Goal: Information Seeking & Learning: Learn about a topic

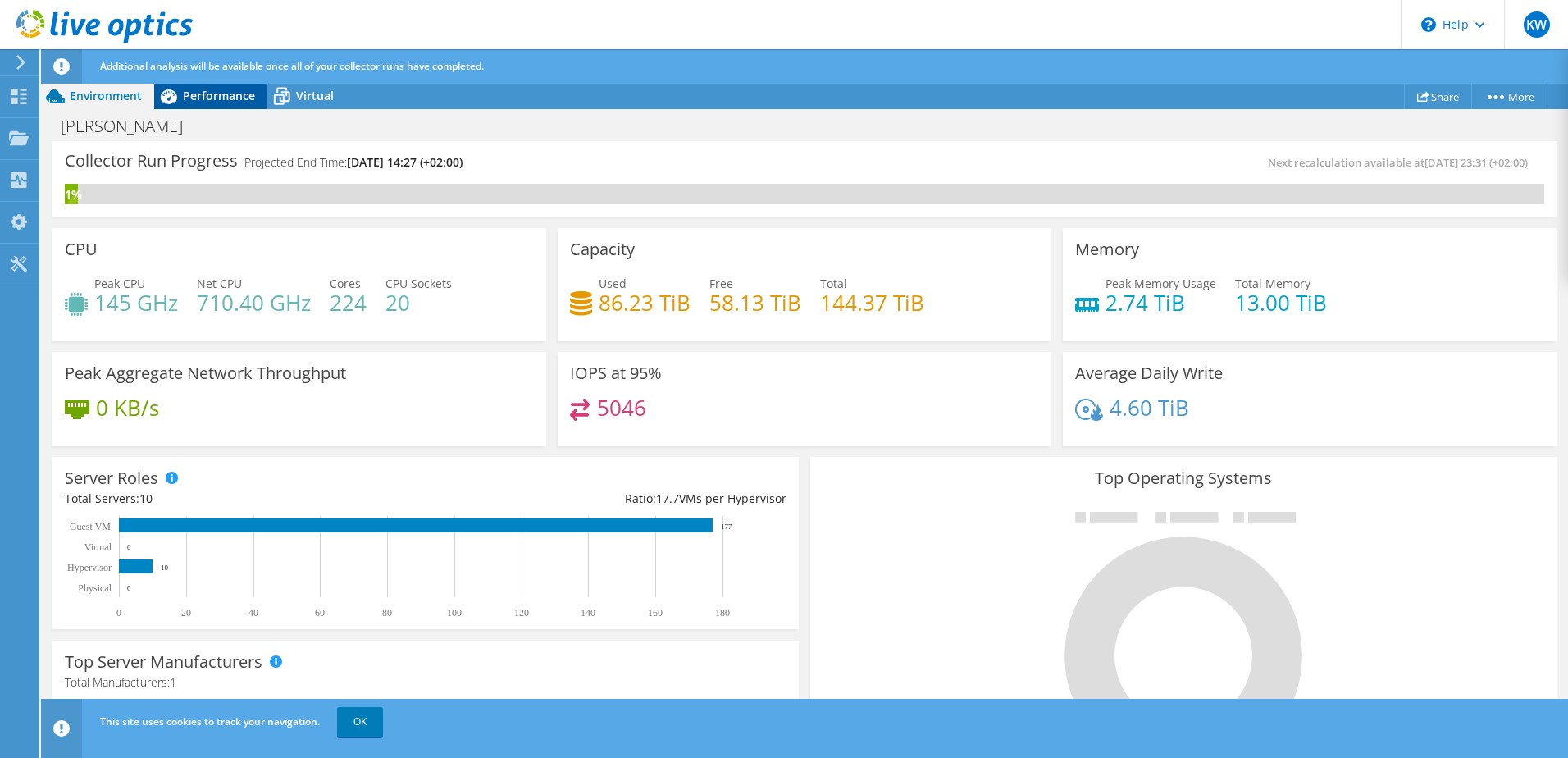
click at [222, 92] on span "Performance" at bounding box center [219, 96] width 72 height 15
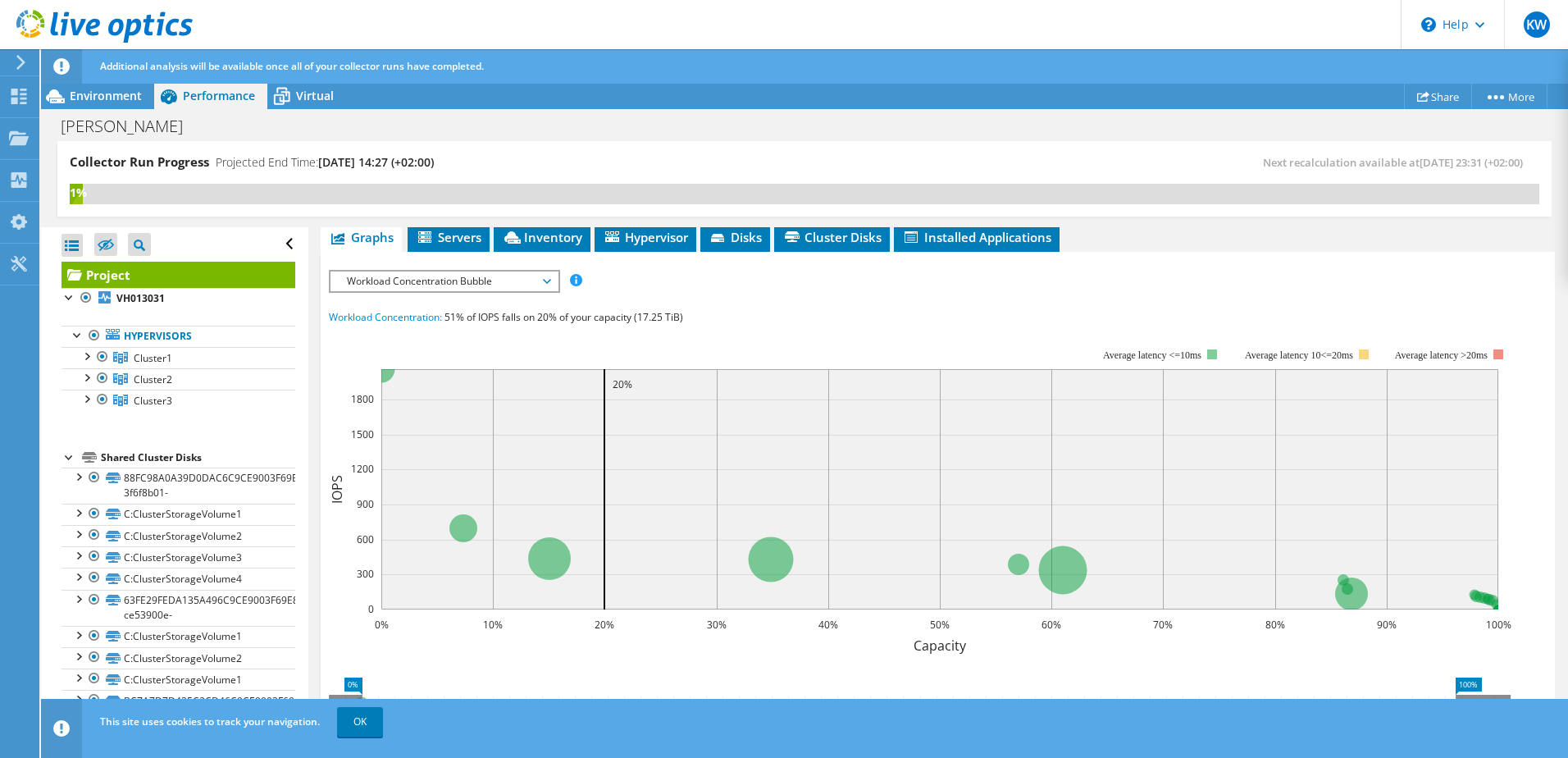
scroll to position [410, 0]
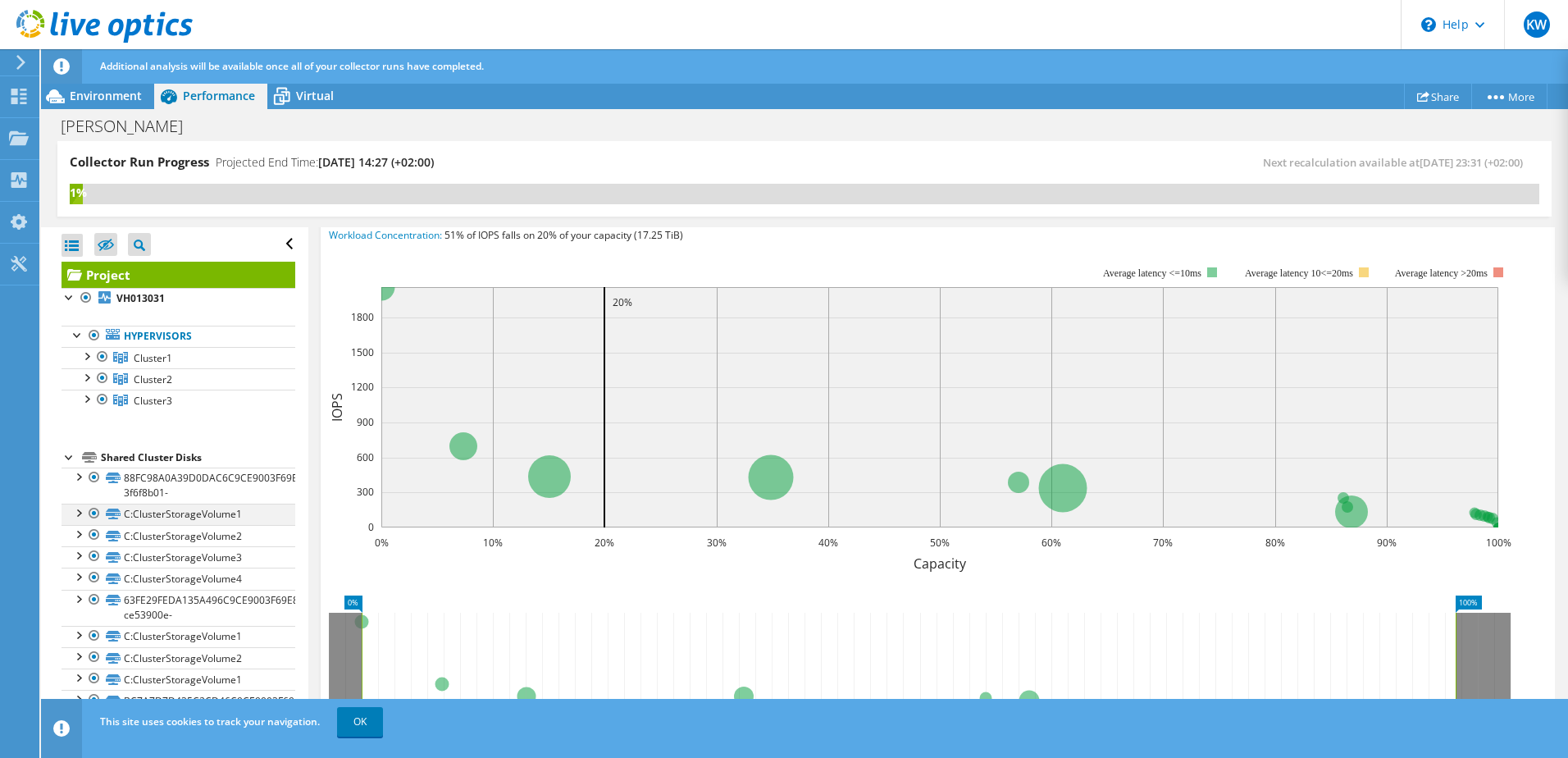
click at [79, 513] on div at bounding box center [78, 512] width 16 height 16
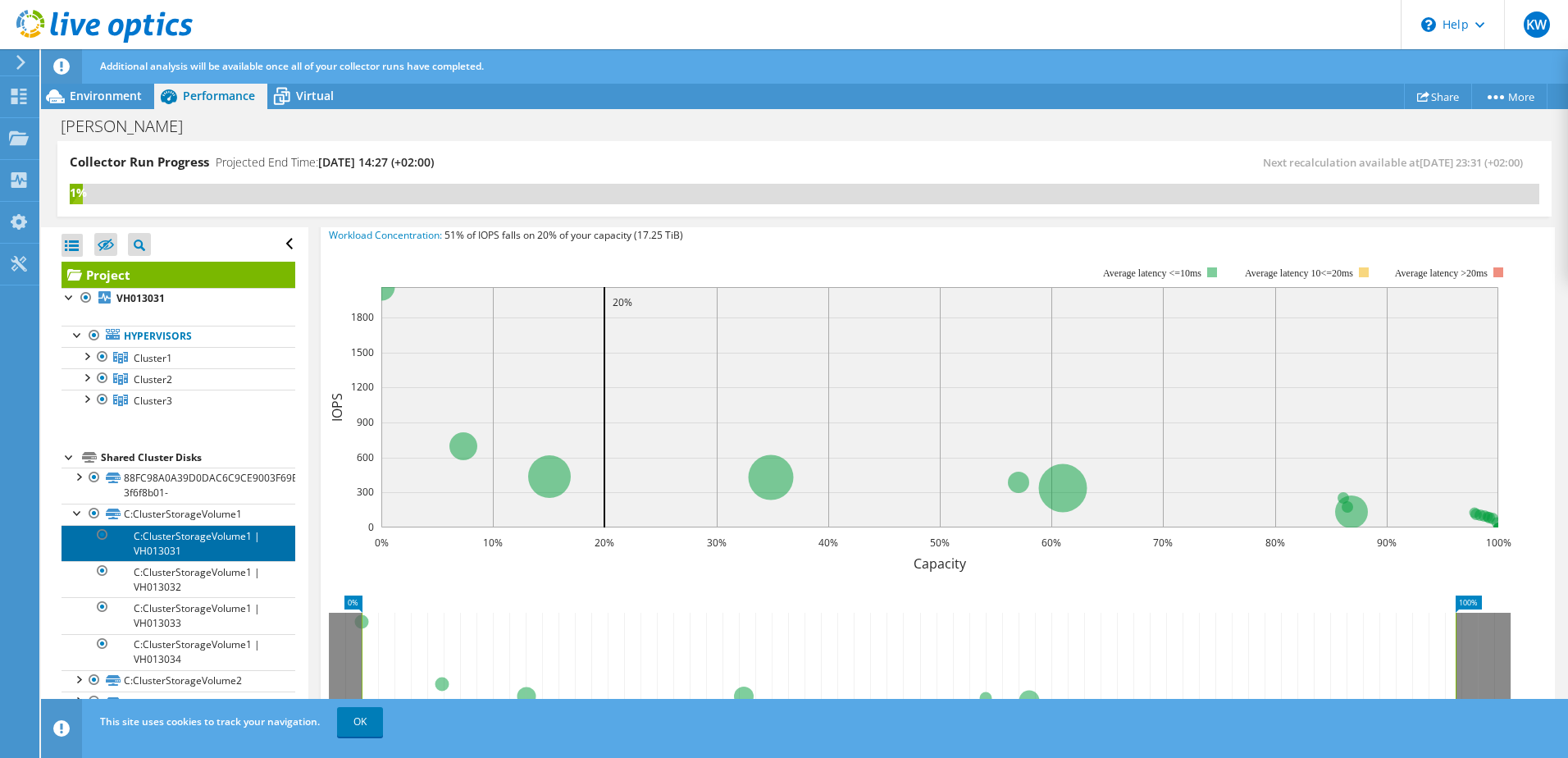
click at [198, 541] on link "C:ClusterStorageVolume1 | VH013031" at bounding box center [178, 543] width 234 height 36
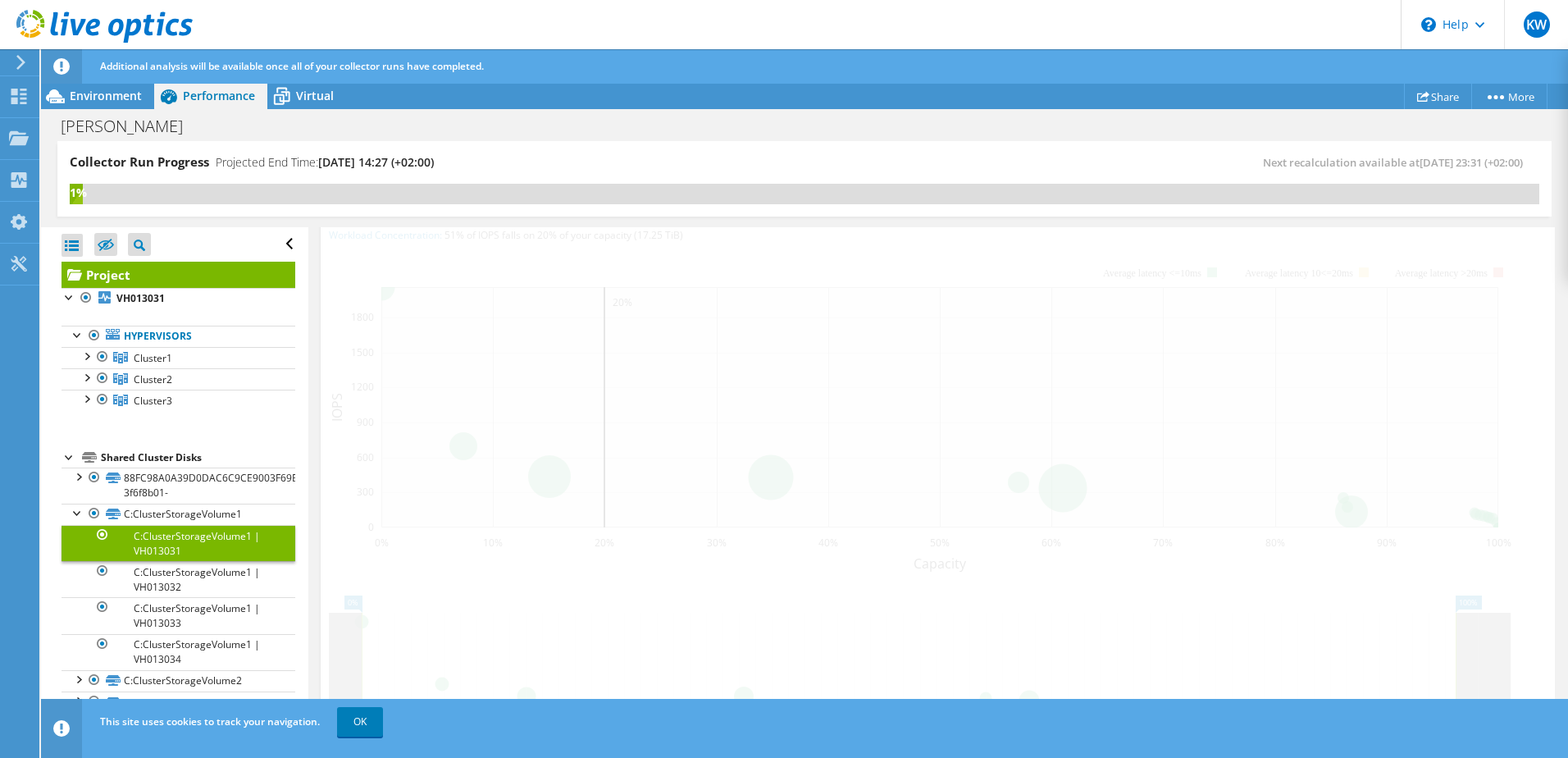
scroll to position [381, 0]
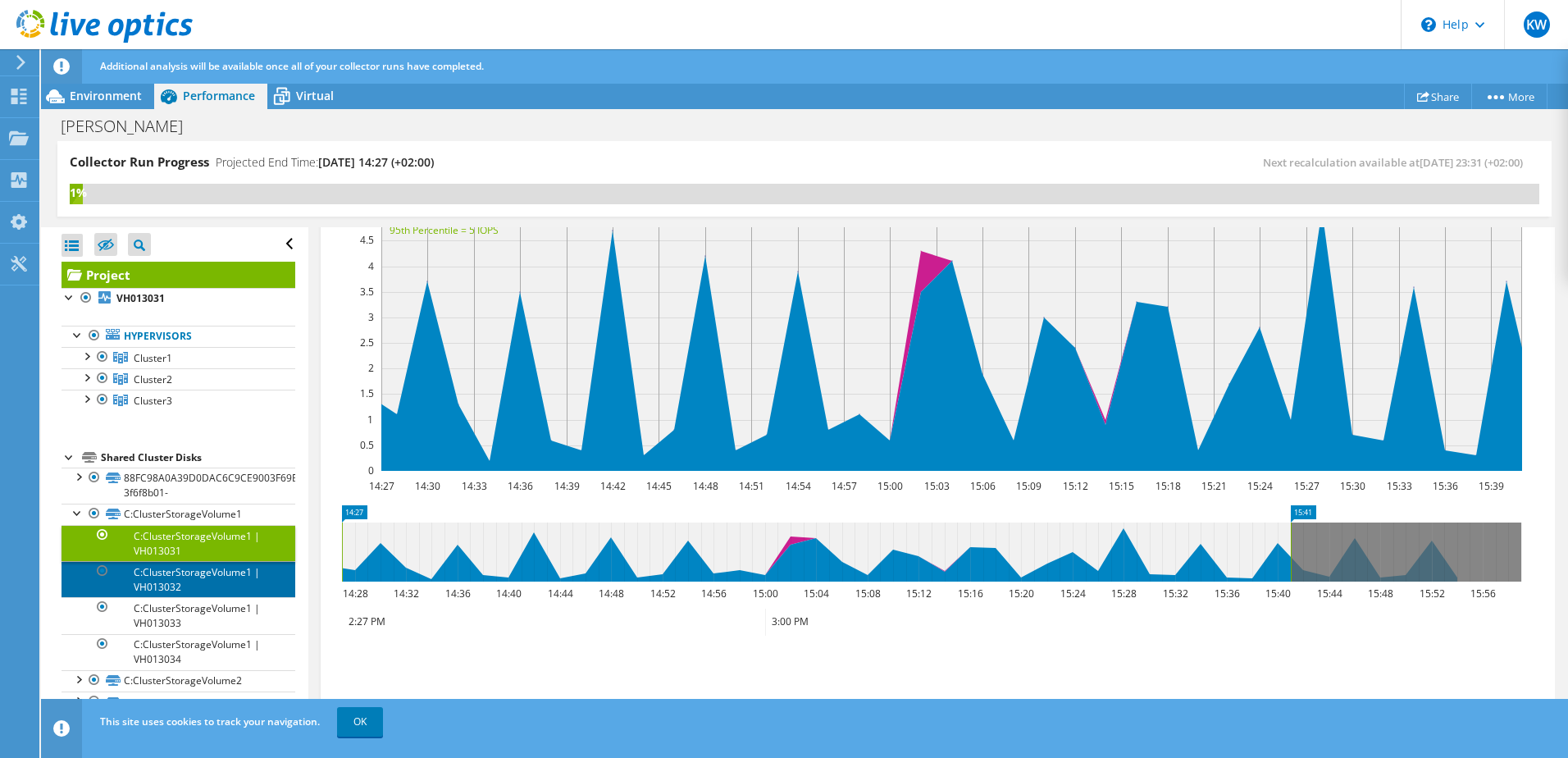
click at [203, 575] on link "C:ClusterStorageVolume1 | VH013032" at bounding box center [178, 579] width 234 height 36
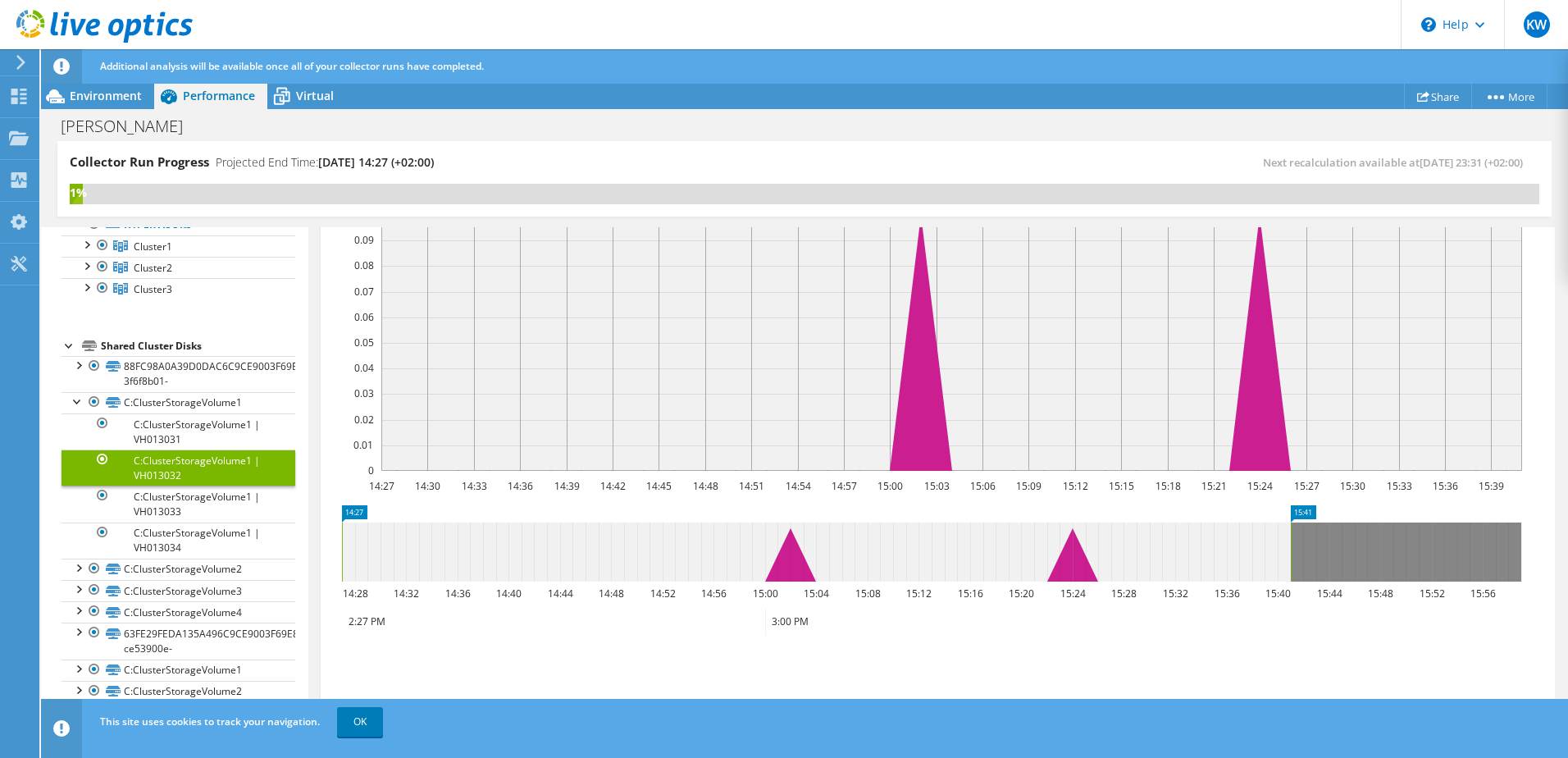
scroll to position [131, 0]
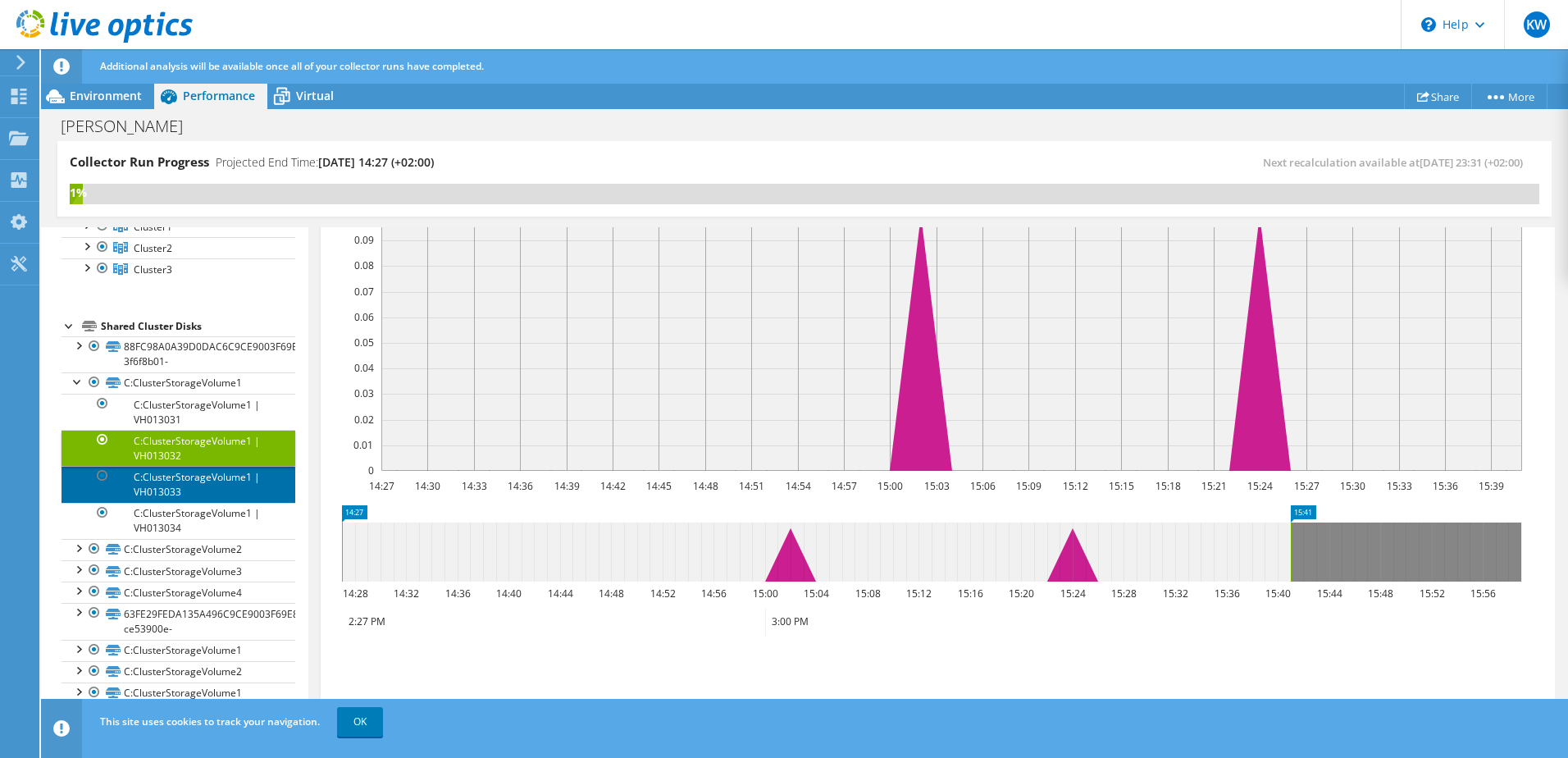
click at [226, 484] on link "C:ClusterStorageVolume1 | VH013033" at bounding box center [178, 484] width 234 height 36
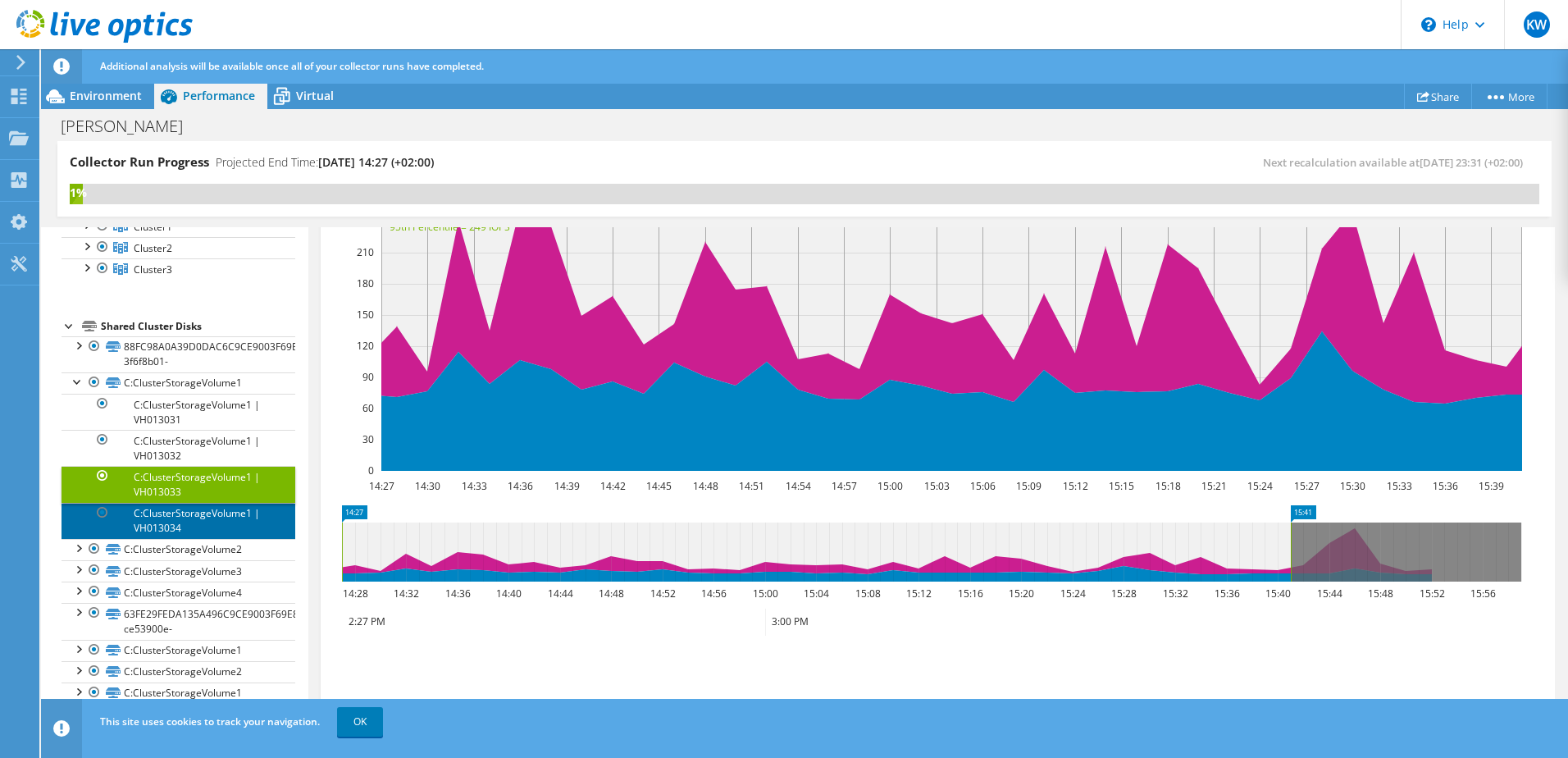
click at [221, 516] on link "C:ClusterStorageVolume1 | VH013034" at bounding box center [178, 521] width 234 height 36
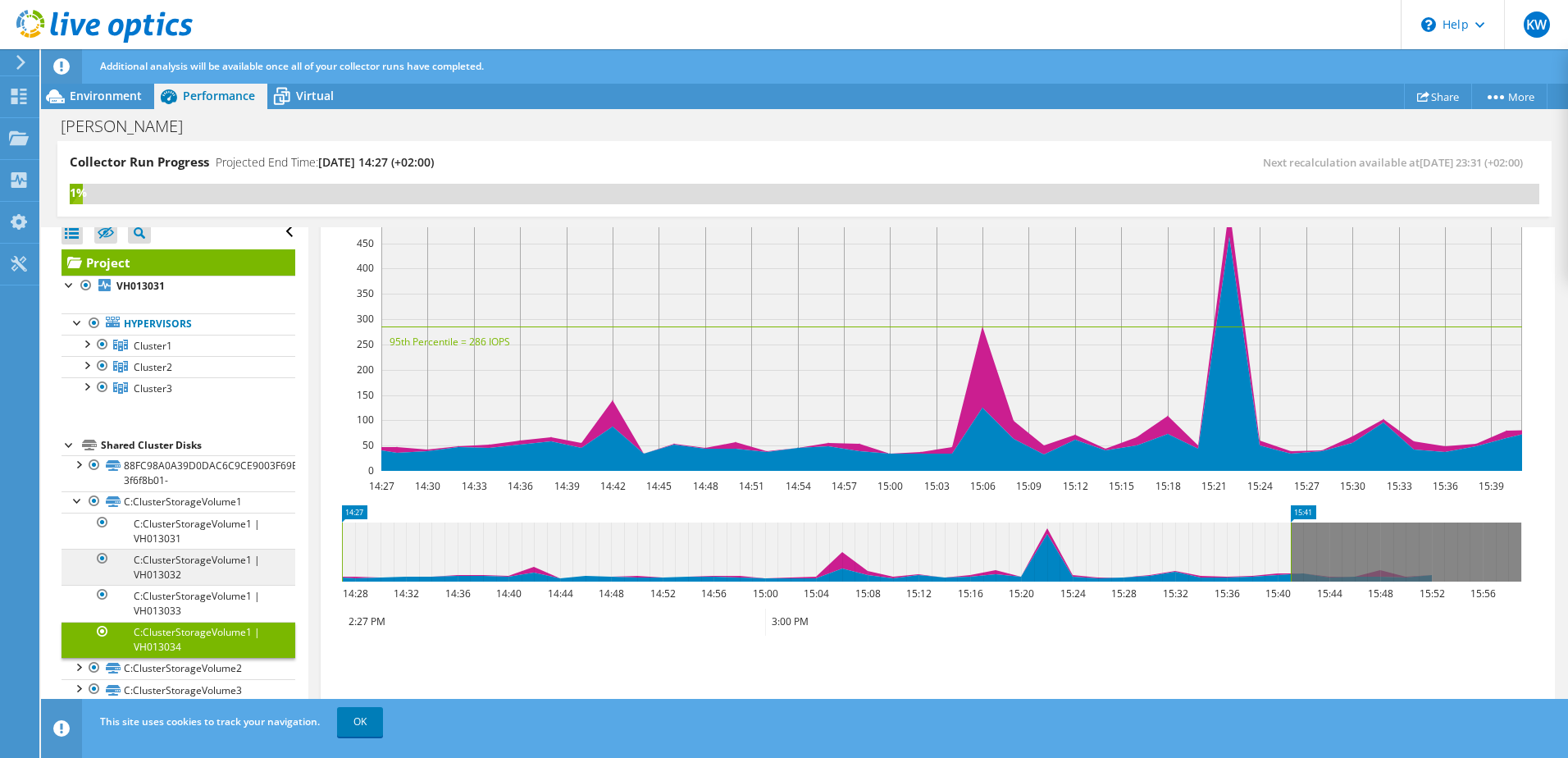
scroll to position [0, 0]
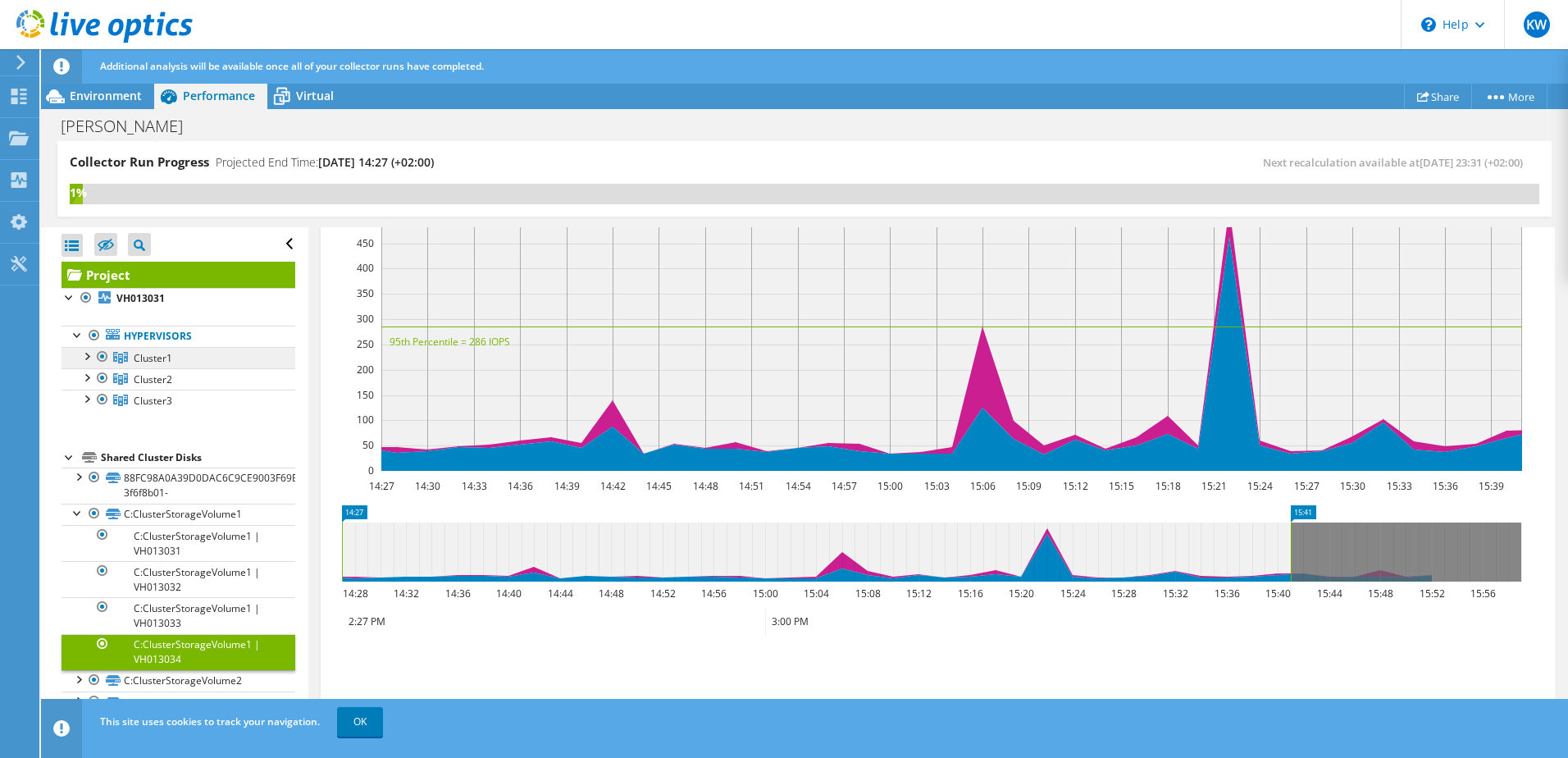
click at [158, 356] on span "Cluster1" at bounding box center [153, 357] width 38 height 14
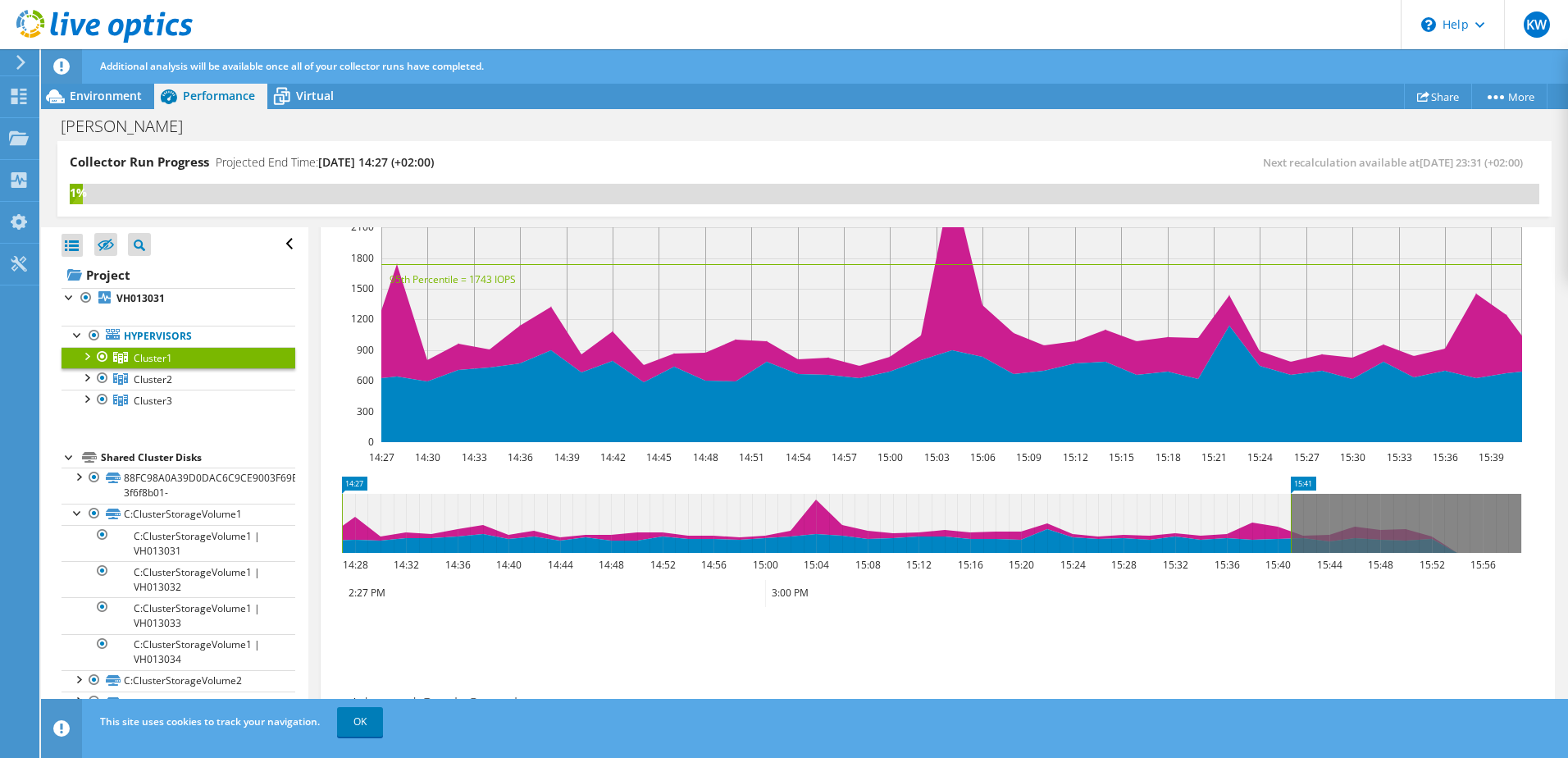
scroll to position [353, 0]
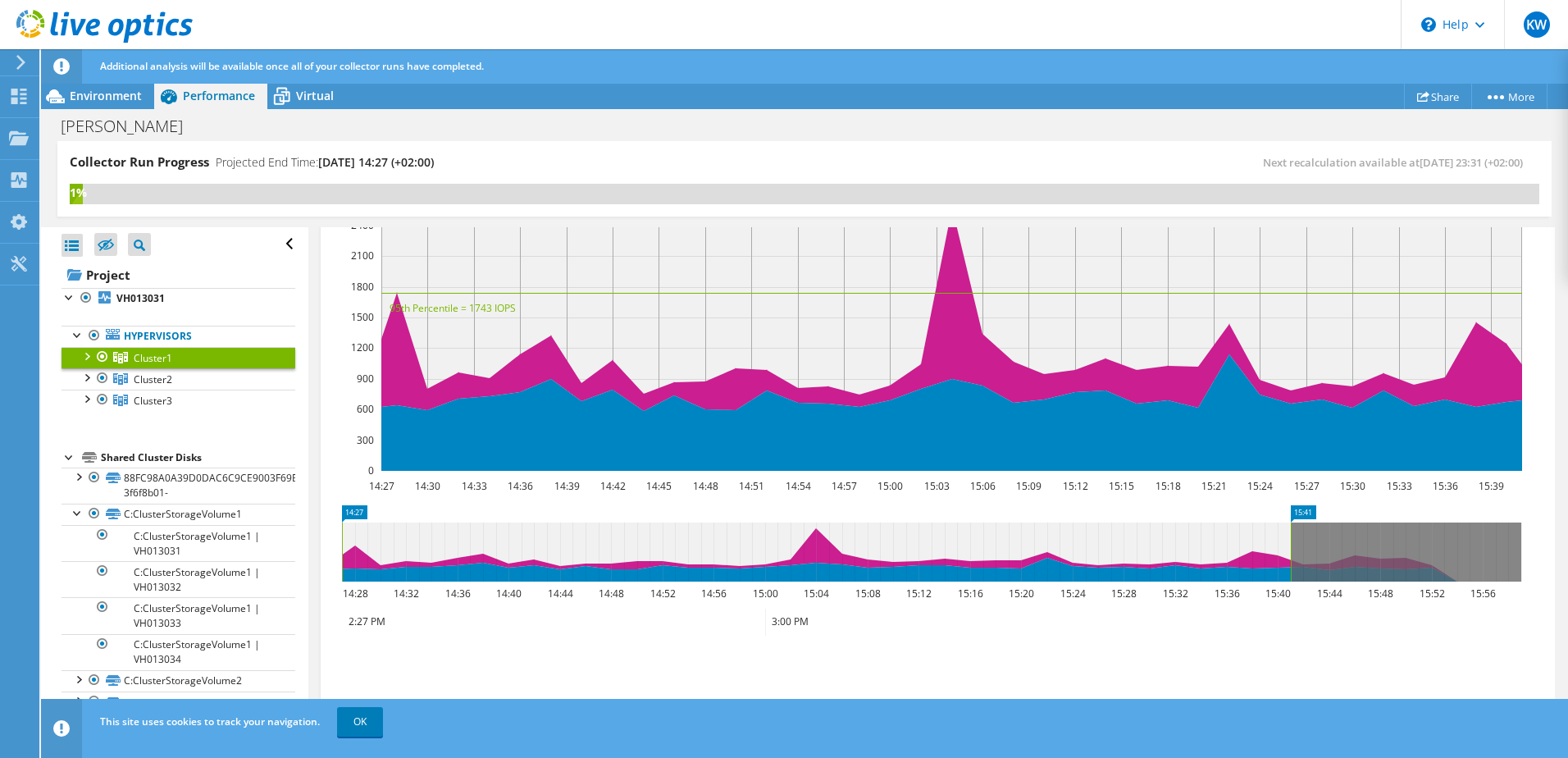
click at [88, 357] on div at bounding box center [85, 355] width 16 height 16
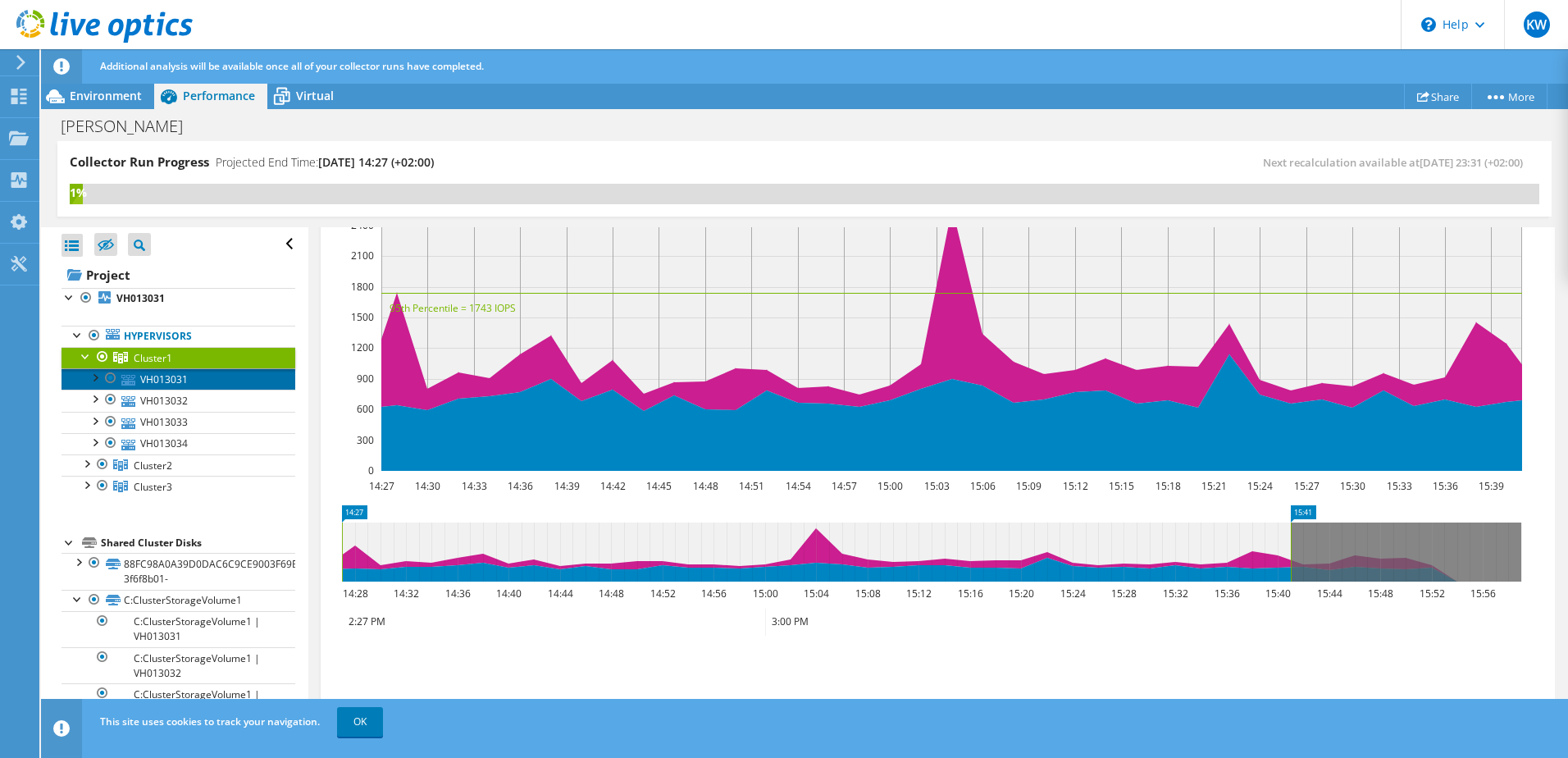
click at [147, 383] on link "VH013031" at bounding box center [178, 379] width 234 height 21
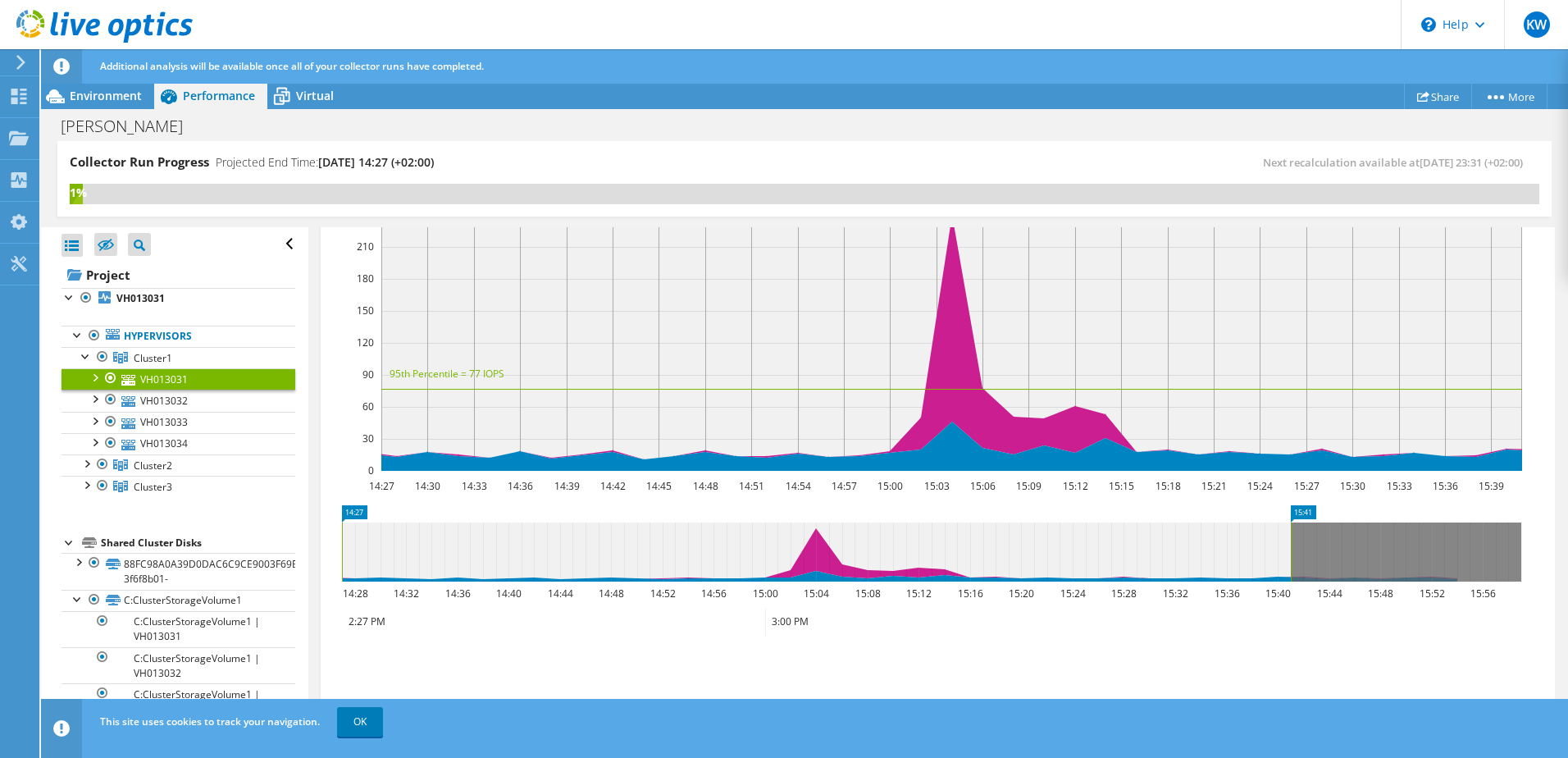
click at [95, 379] on div at bounding box center [94, 376] width 16 height 16
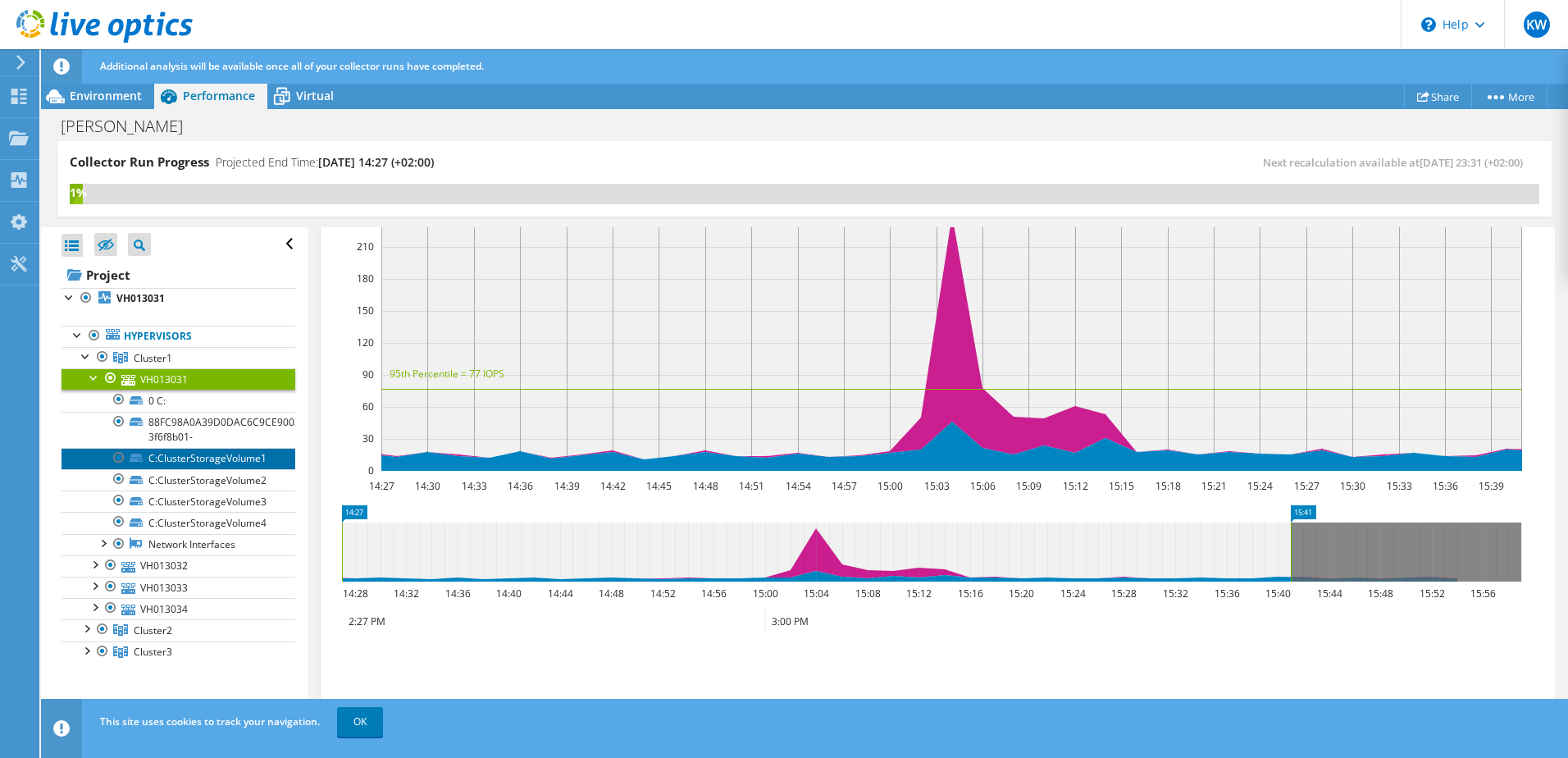
click at [175, 464] on link "C:ClusterStorageVolume1" at bounding box center [178, 458] width 234 height 21
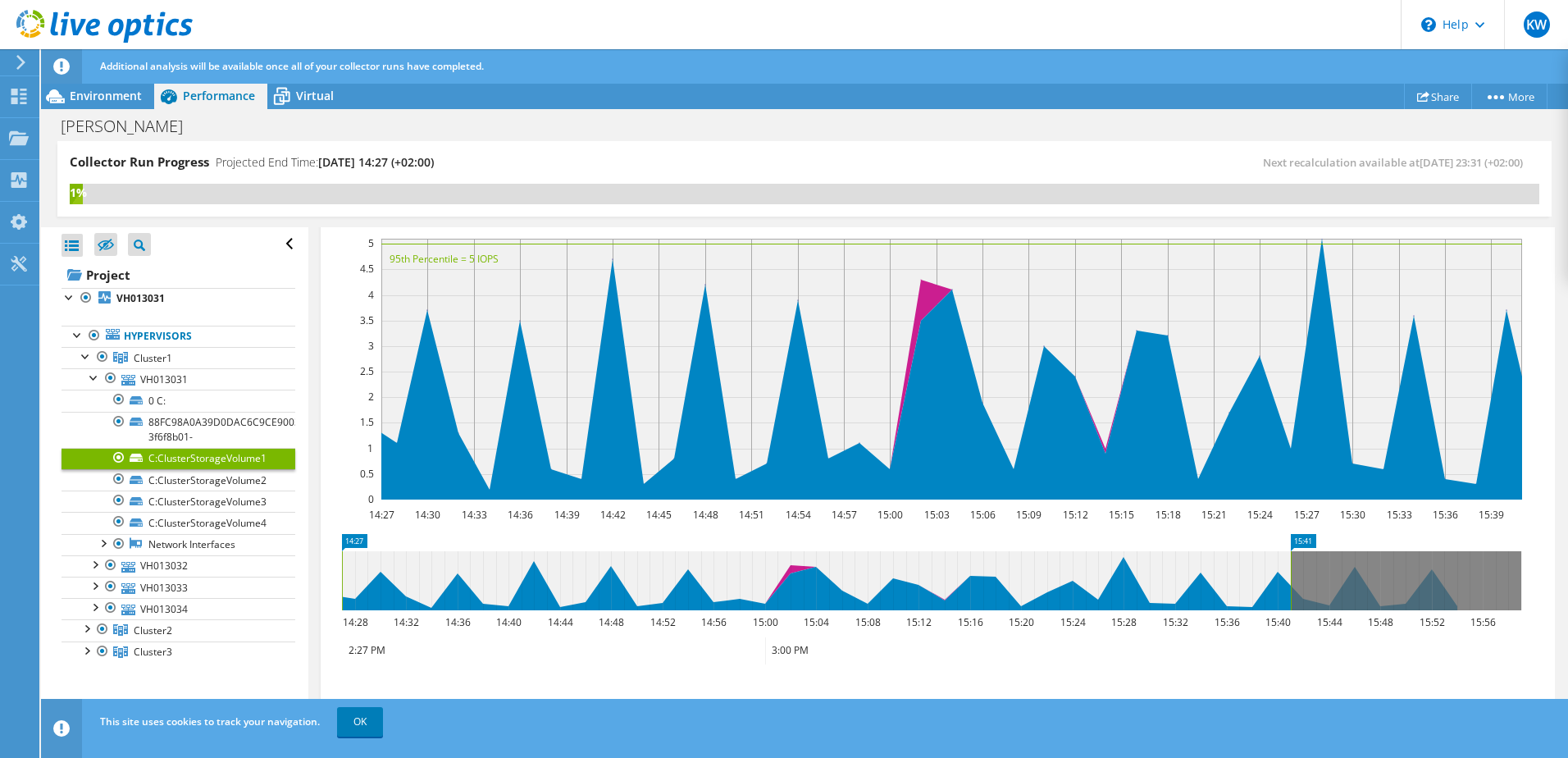
scroll to position [381, 0]
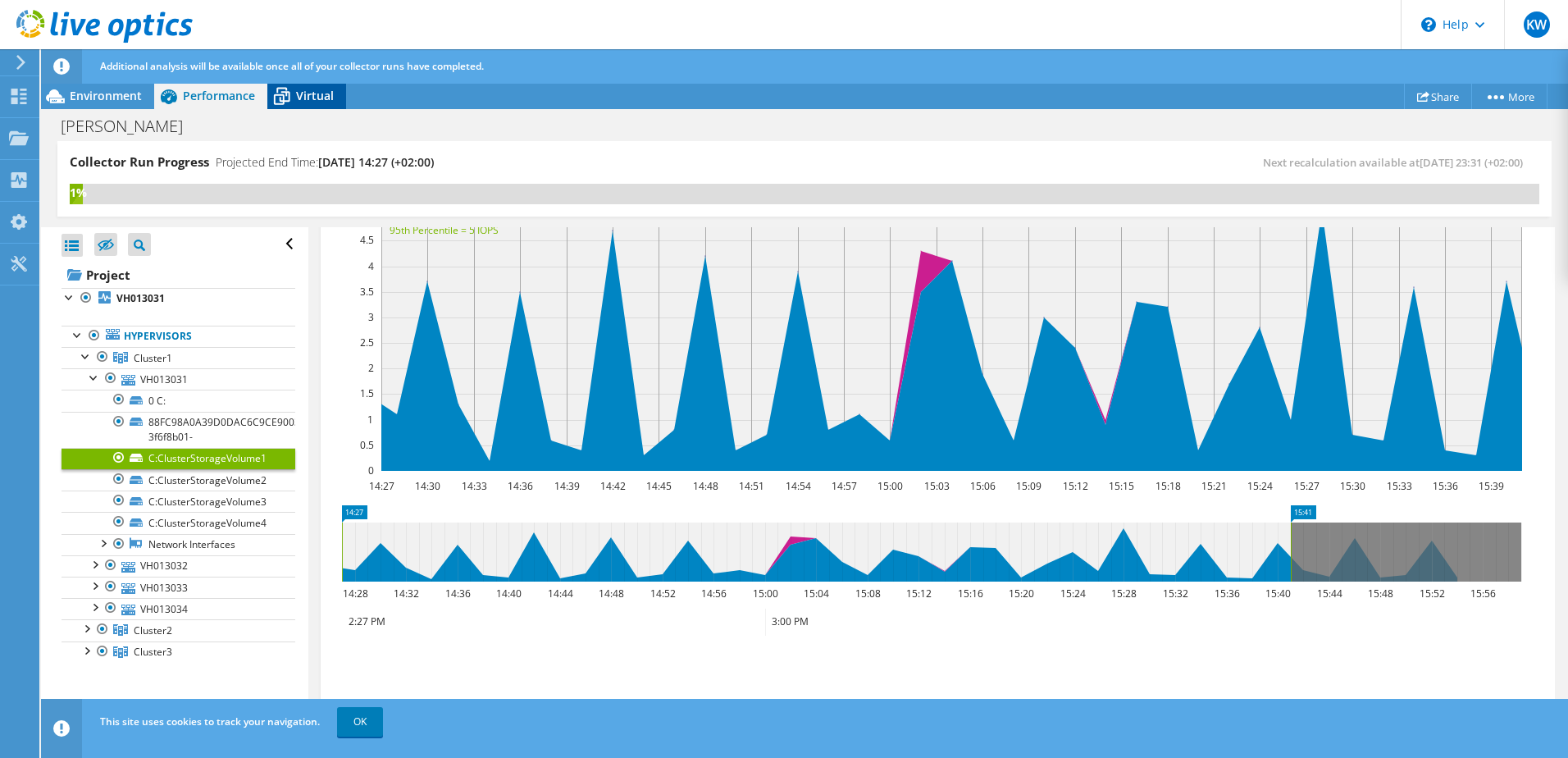
click at [297, 95] on span "Virtual" at bounding box center [314, 96] width 37 height 15
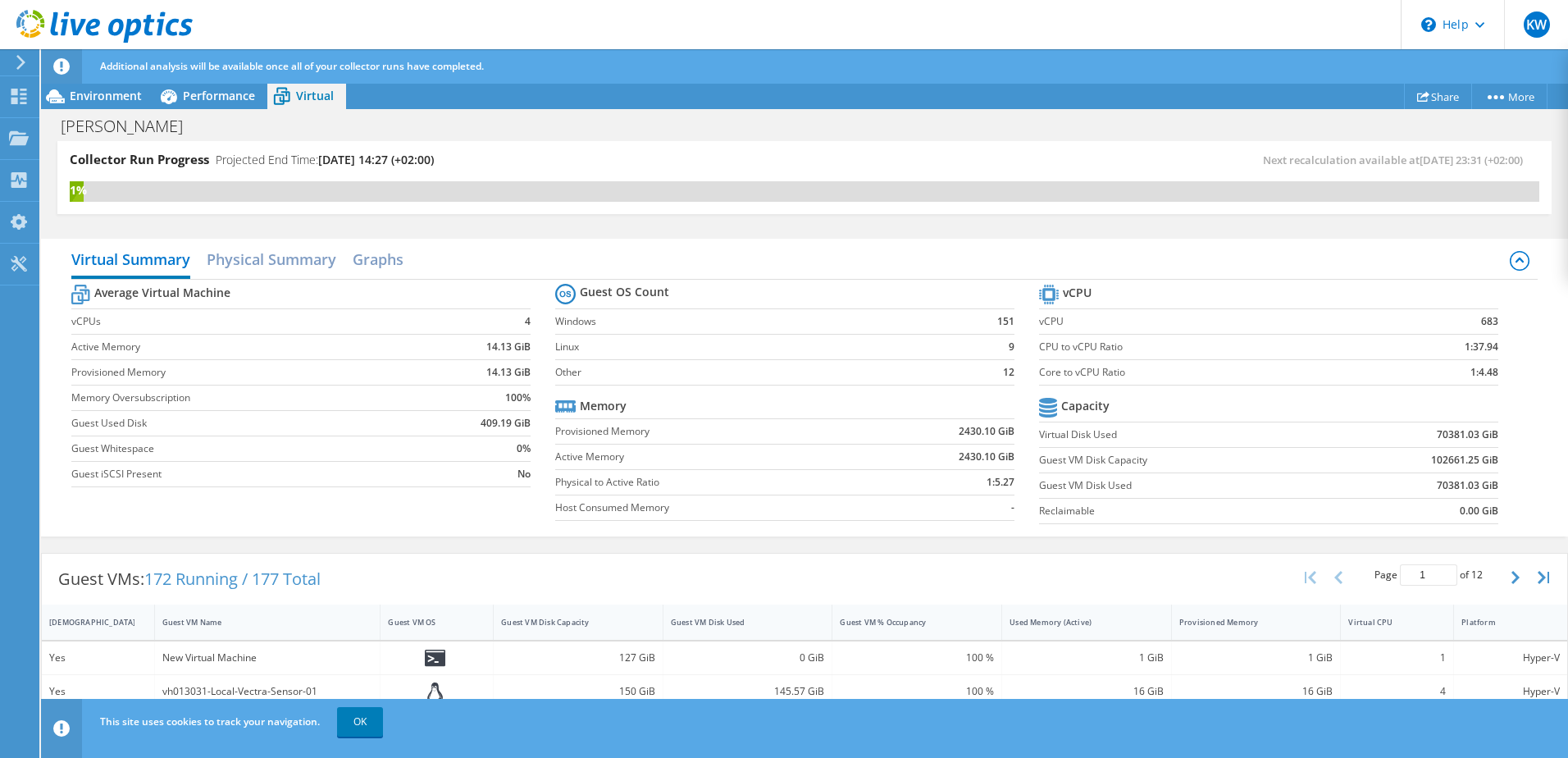
scroll to position [0, 0]
click at [320, 270] on h2 "Physical Summary" at bounding box center [271, 264] width 129 height 36
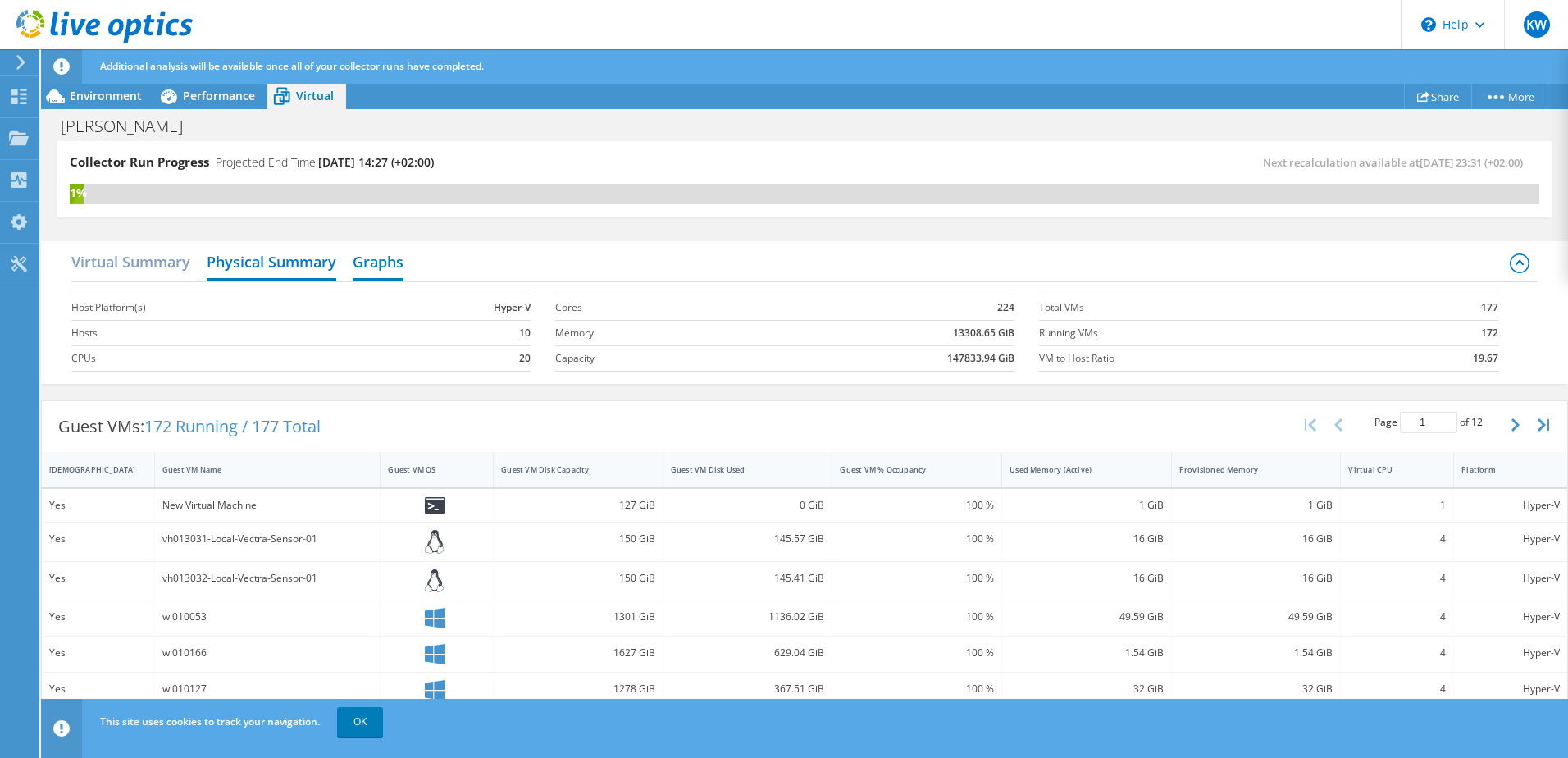
click at [381, 271] on h2 "Graphs" at bounding box center [378, 264] width 51 height 36
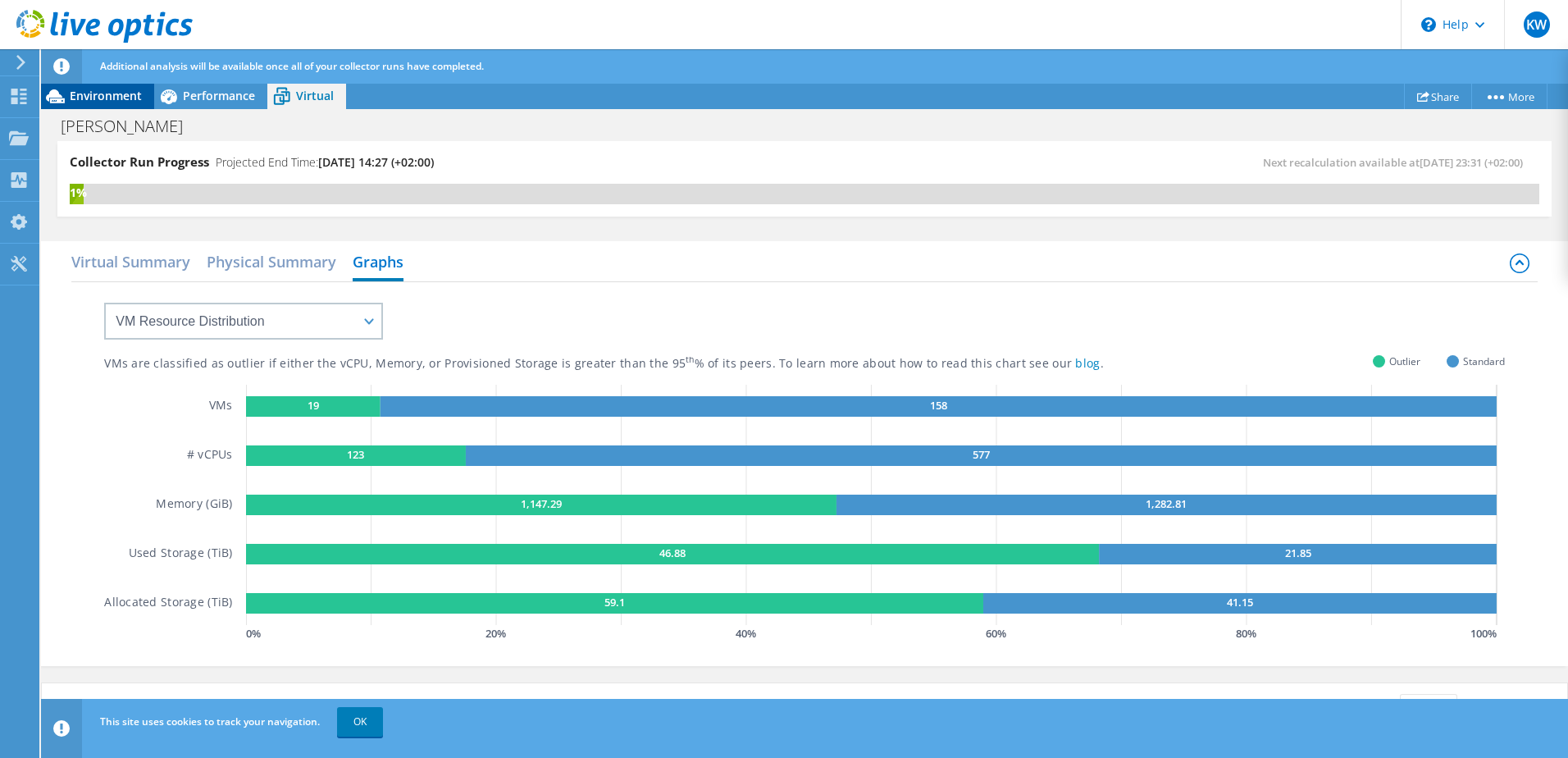
click at [123, 94] on span "Environment" at bounding box center [105, 96] width 72 height 15
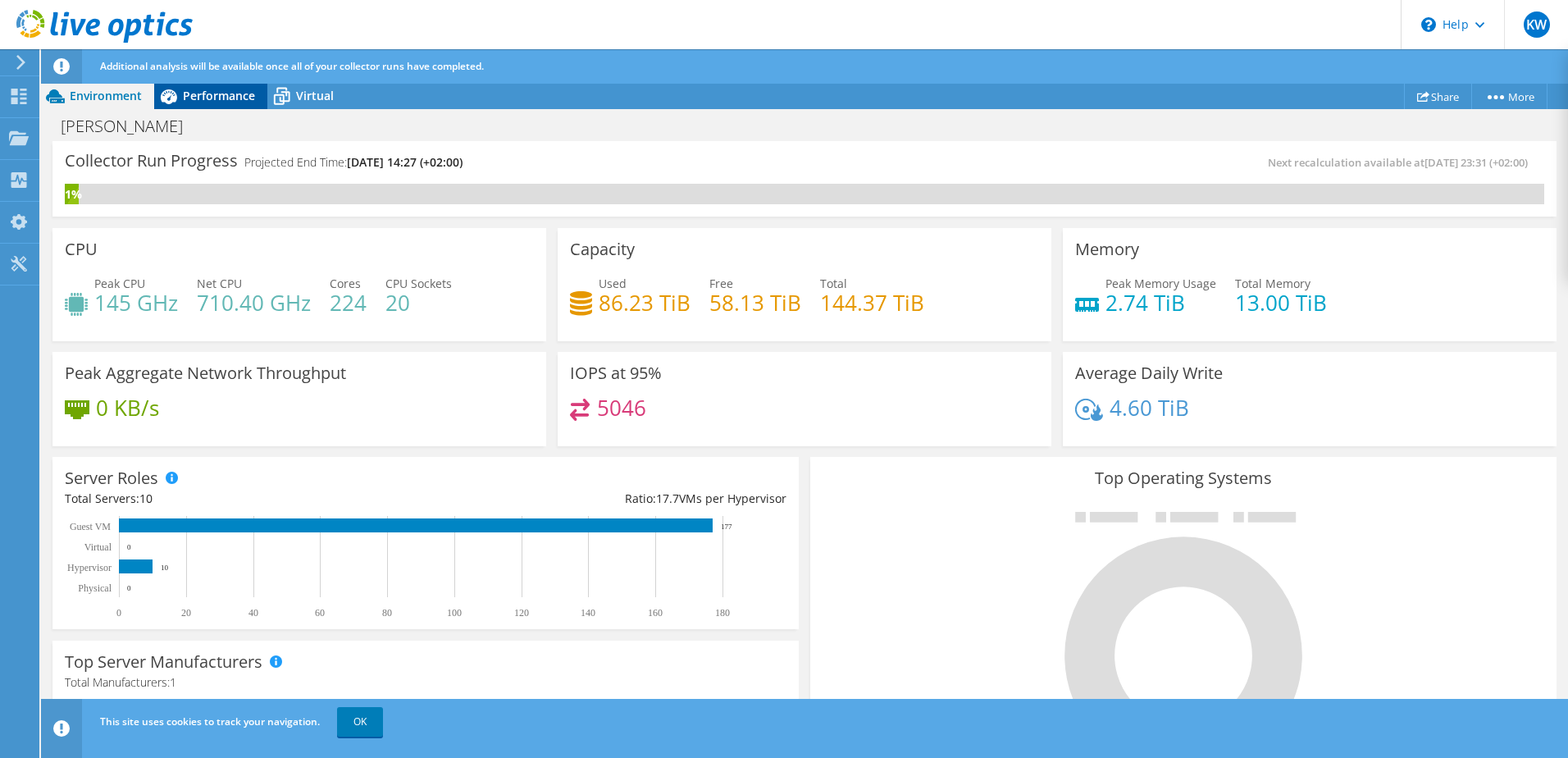
click at [211, 96] on span "Performance" at bounding box center [219, 96] width 72 height 15
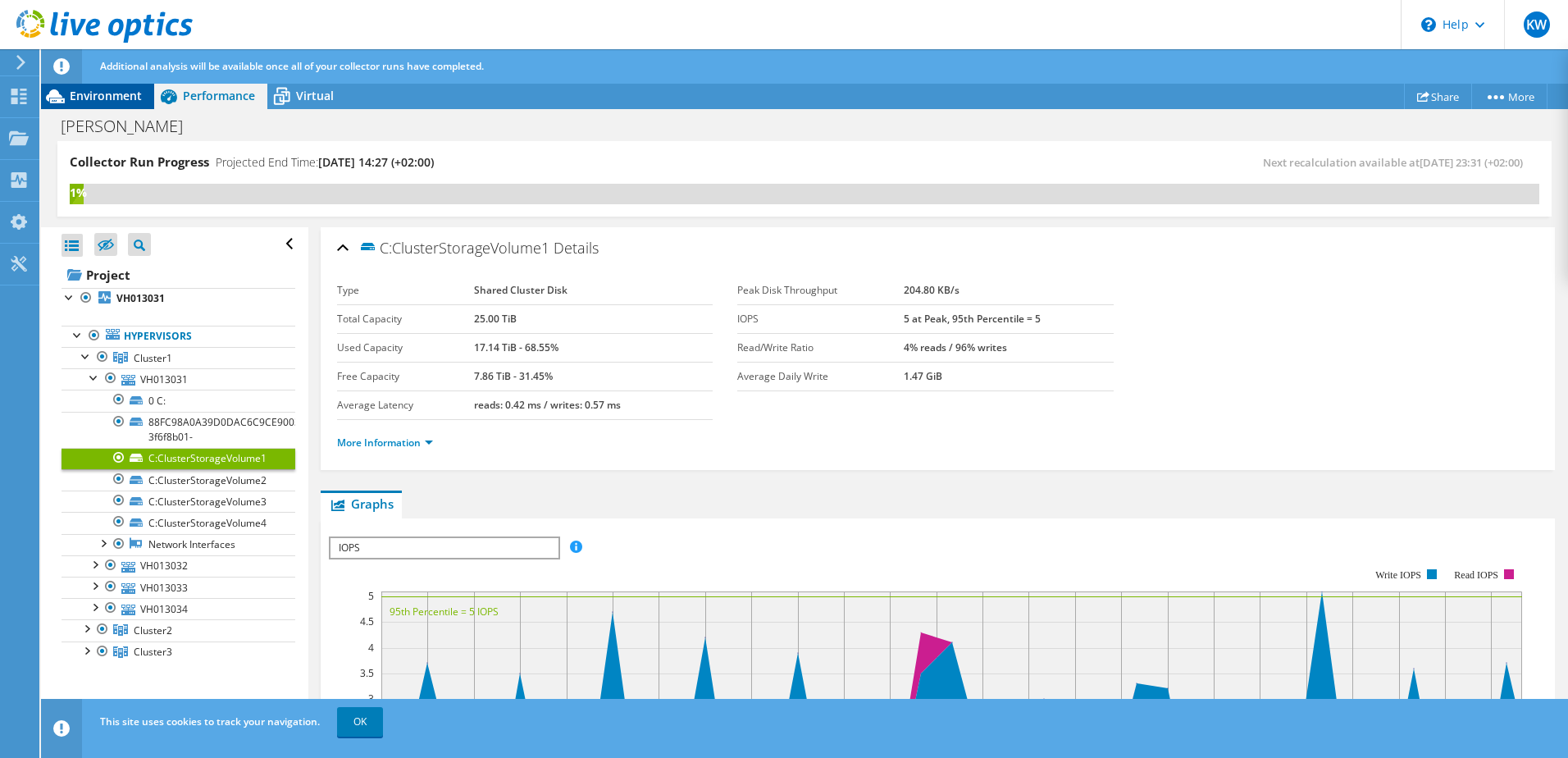
click at [112, 97] on span "Environment" at bounding box center [105, 96] width 72 height 15
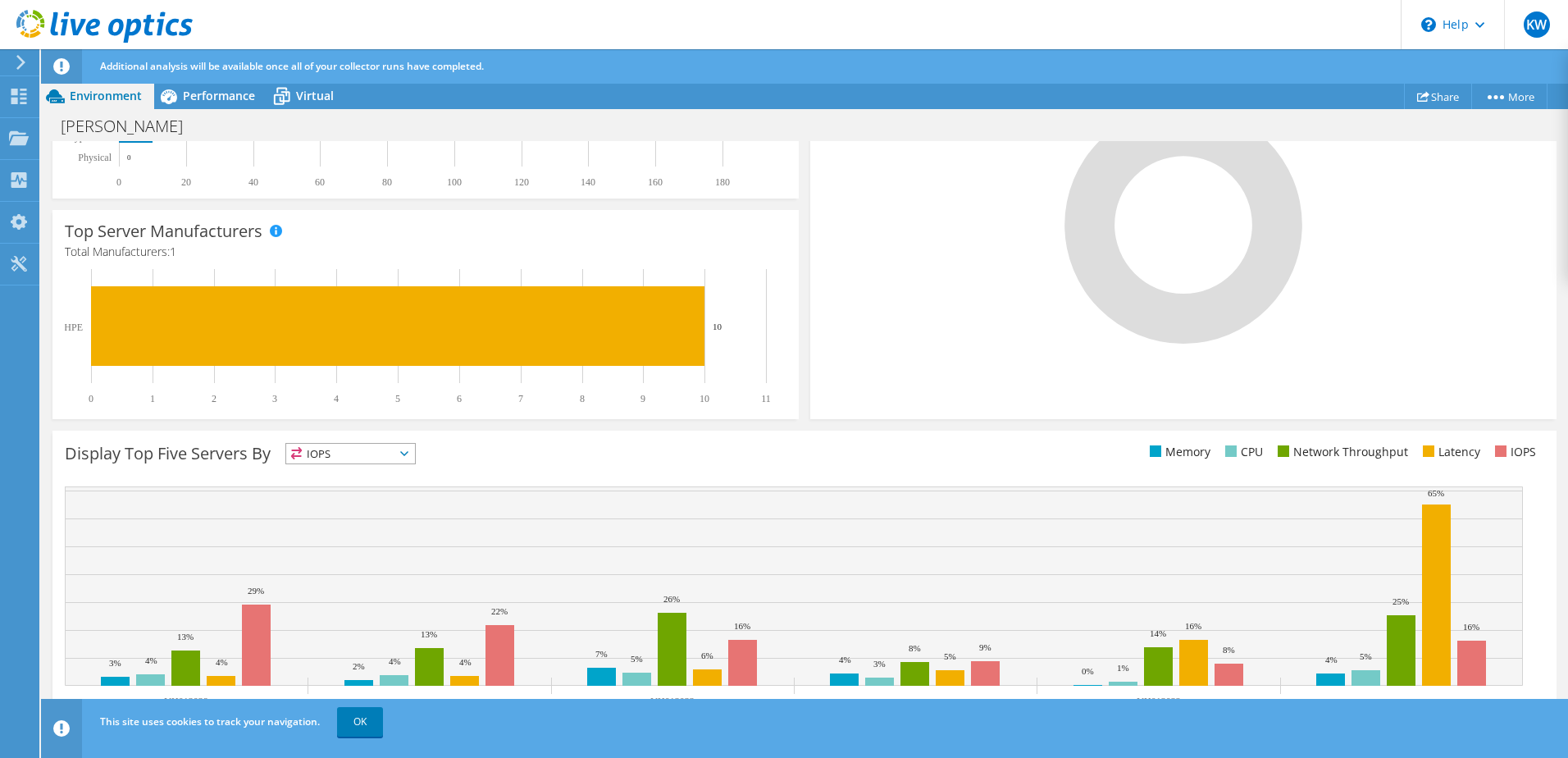
scroll to position [433, 0]
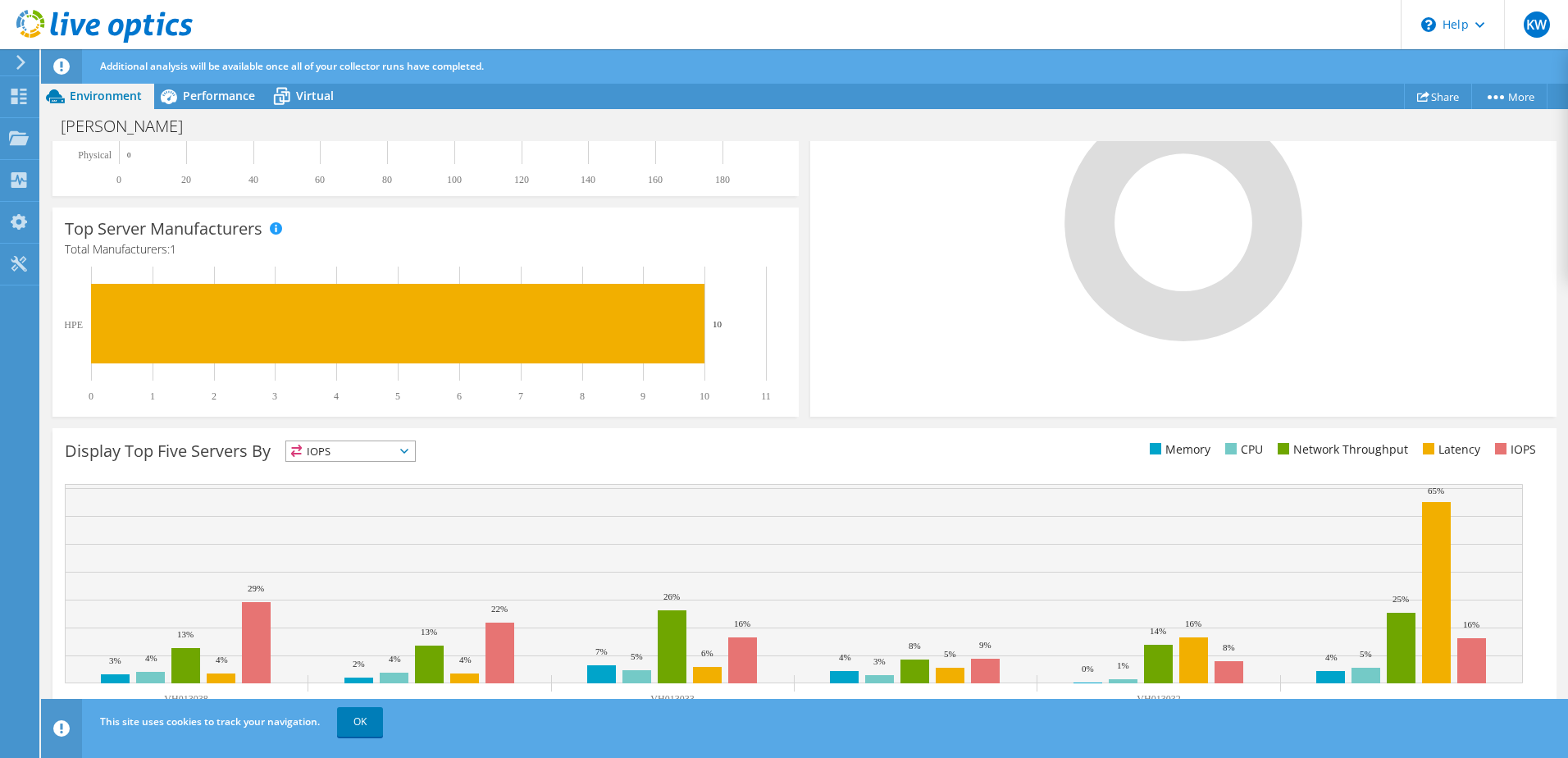
click at [392, 448] on span "IOPS" at bounding box center [351, 450] width 128 height 20
click at [551, 407] on div "Top Server Manufacturers Manufacturers are shown for physical servers and hyper…" at bounding box center [426, 312] width 747 height 209
click at [377, 720] on link "OK" at bounding box center [360, 722] width 46 height 30
